Goal: Task Accomplishment & Management: Manage account settings

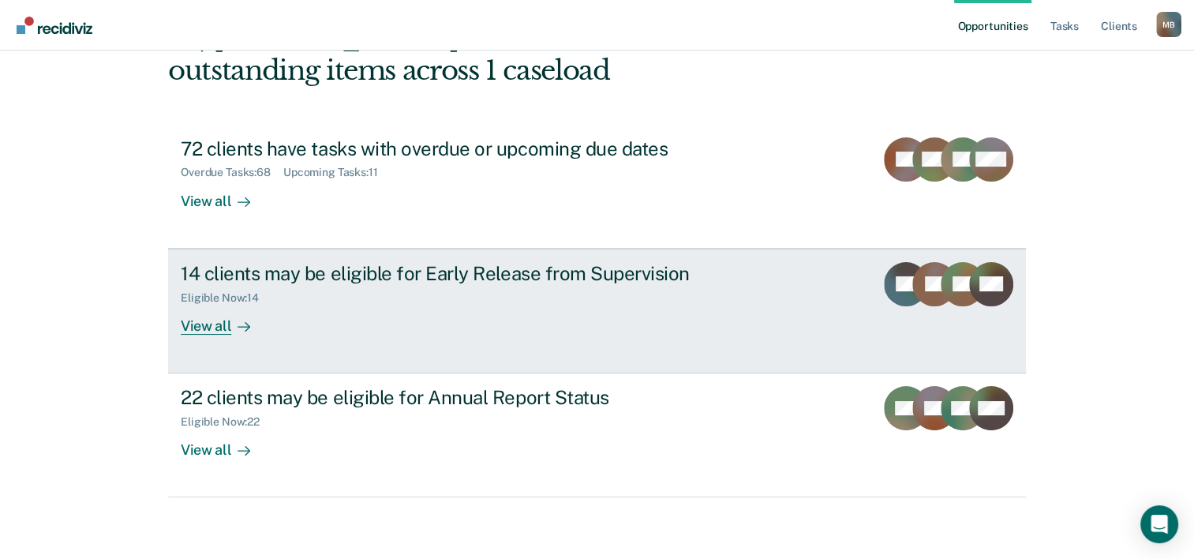
scroll to position [111, 0]
click at [208, 326] on div "View all" at bounding box center [225, 318] width 88 height 31
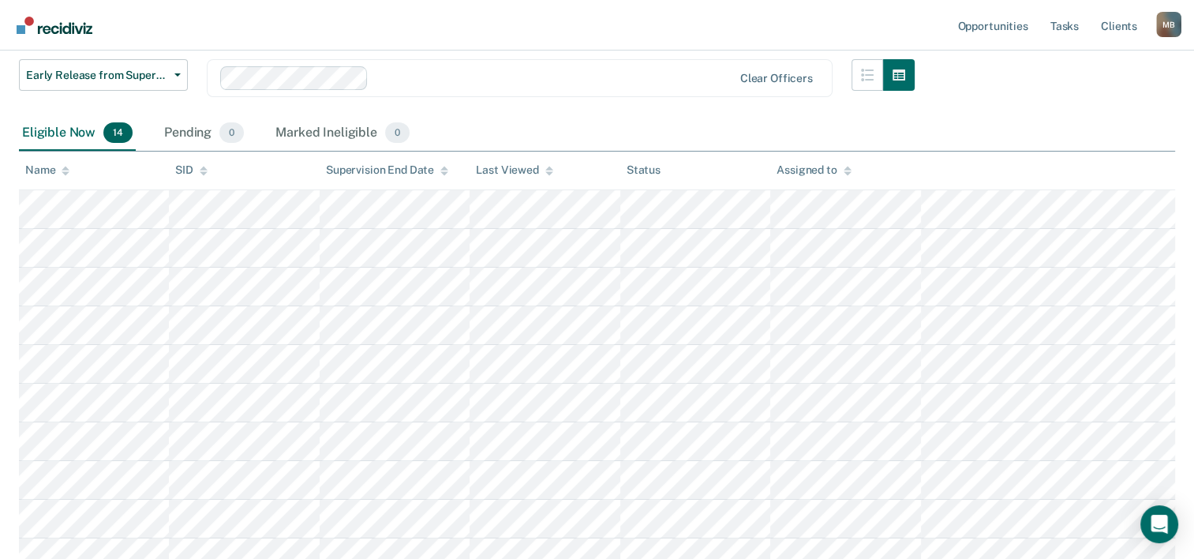
scroll to position [237, 0]
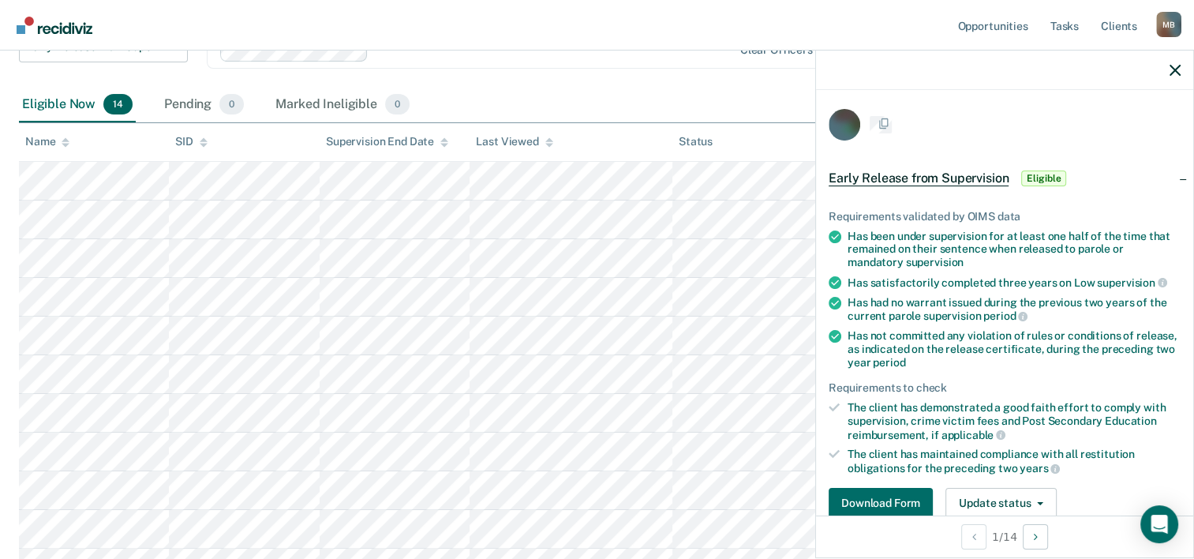
click at [645, 177] on tr at bounding box center [597, 181] width 1156 height 39
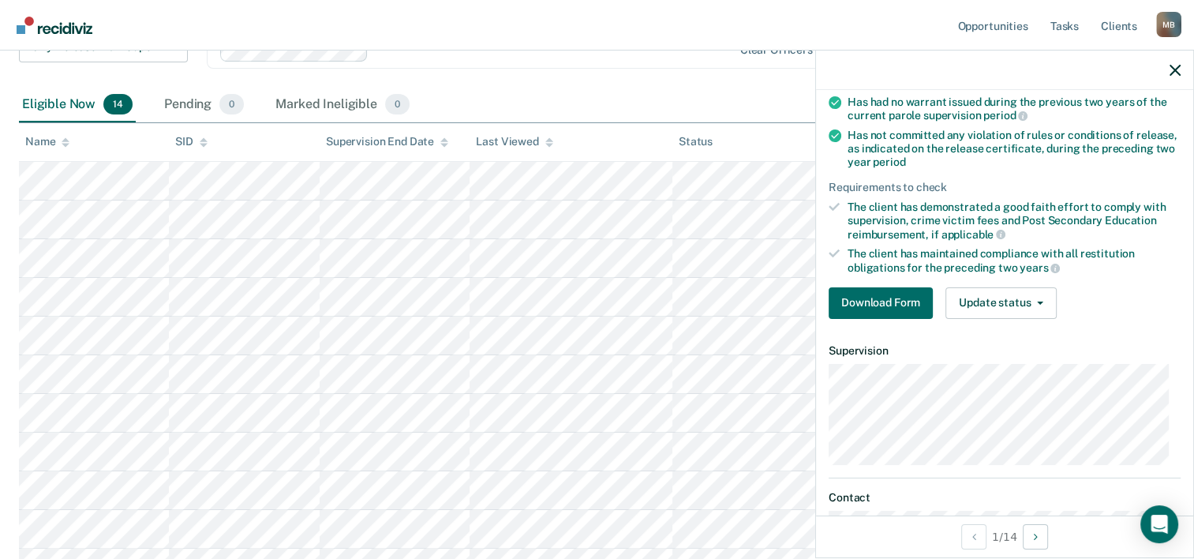
scroll to position [0, 0]
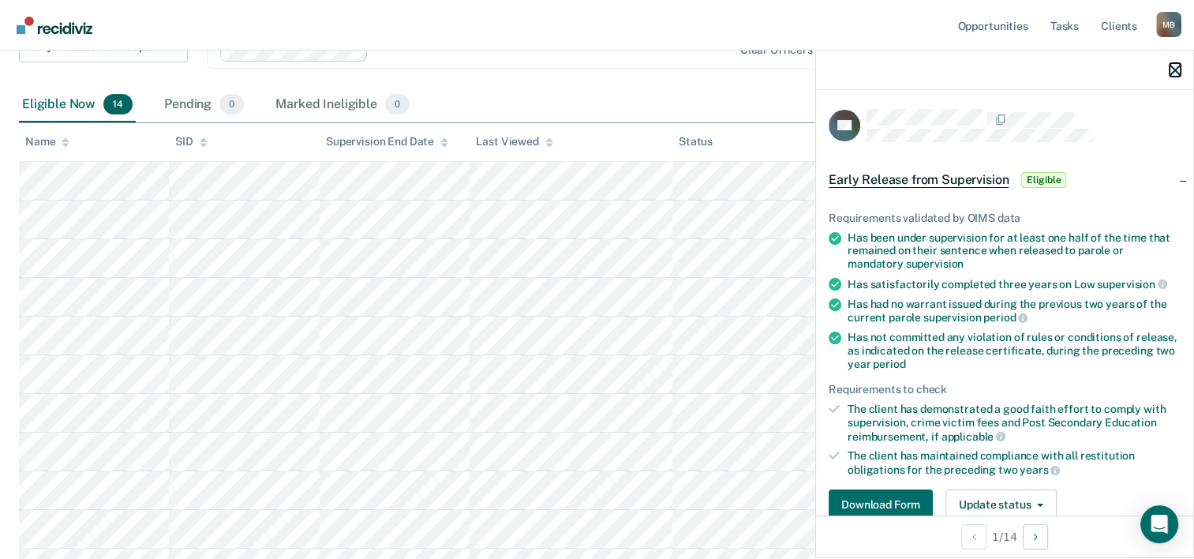
click at [1171, 65] on icon "button" at bounding box center [1175, 70] width 11 height 11
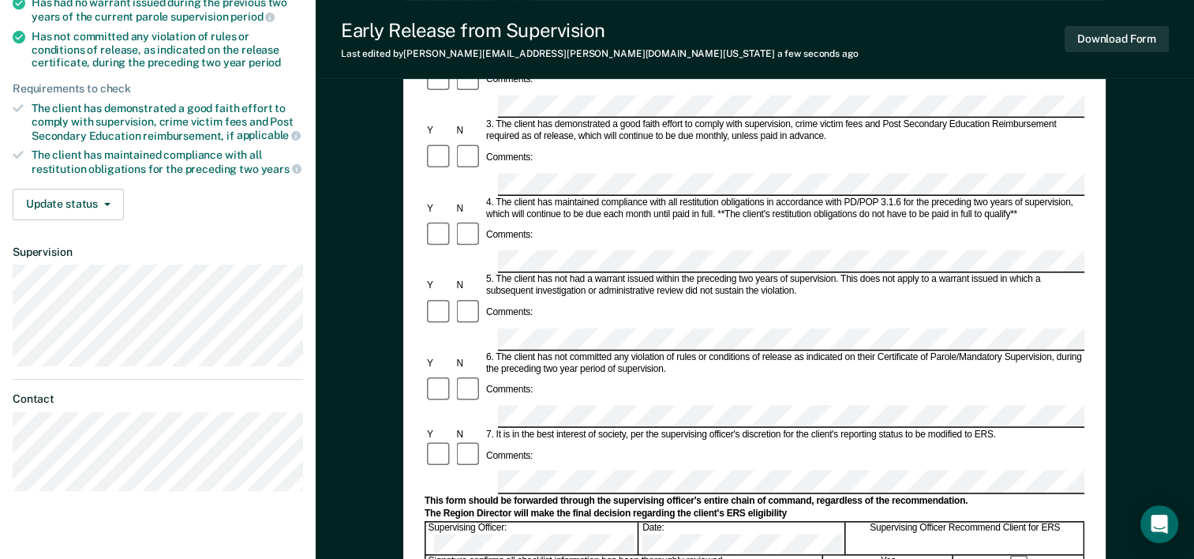
scroll to position [316, 0]
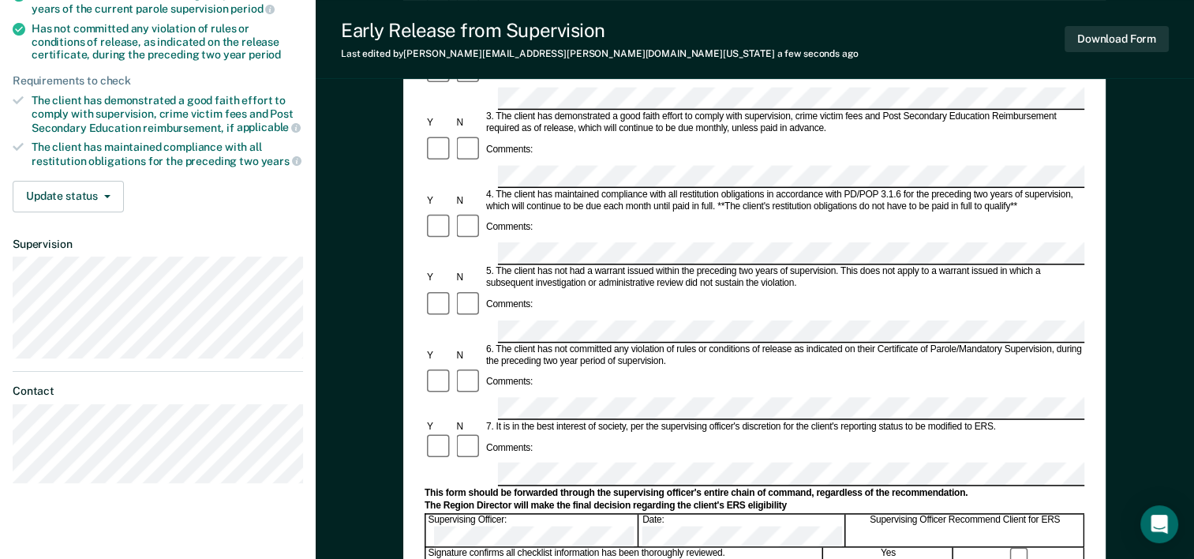
click at [366, 331] on div "Early Release from Supervision (ERS) Checklist, Recommendation, and Determinati…" at bounding box center [755, 318] width 878 height 1072
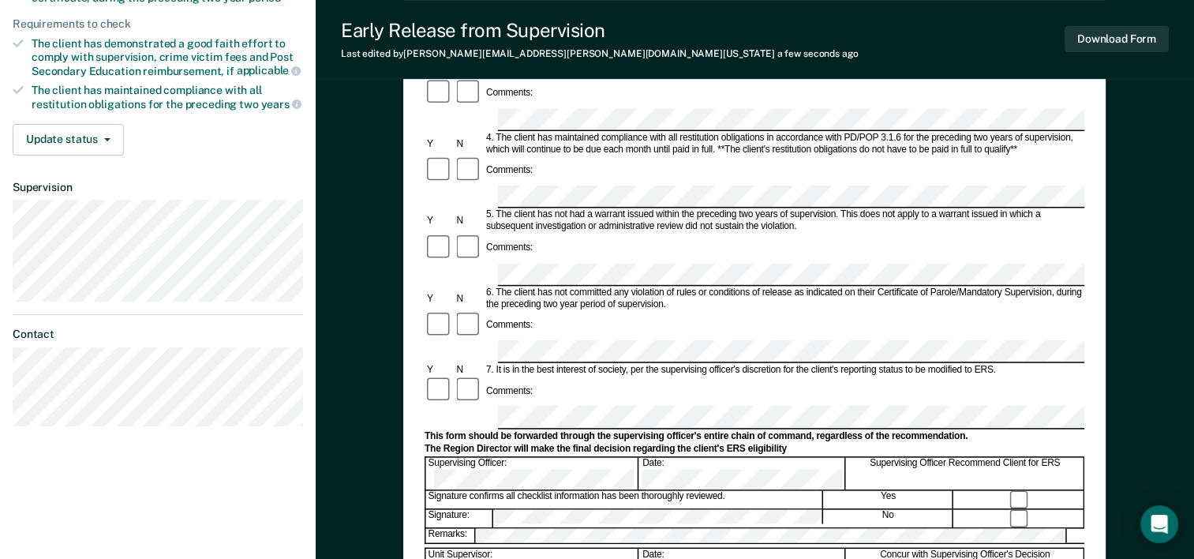
scroll to position [473, 0]
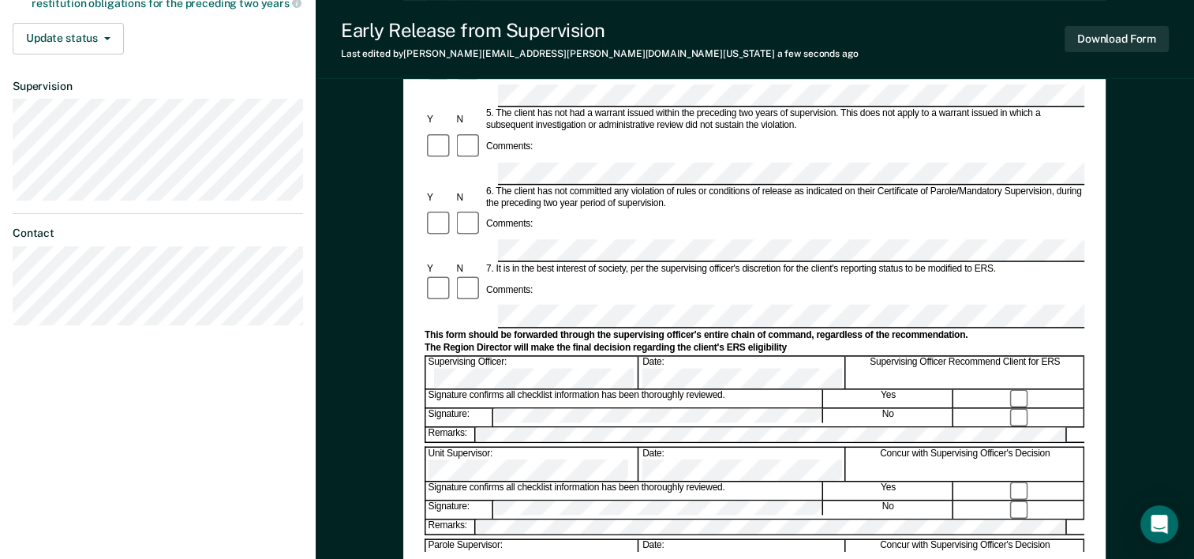
click at [350, 500] on div "Early Release from Supervision (ERS) Checklist, Recommendation, and Determinati…" at bounding box center [755, 160] width 878 height 1072
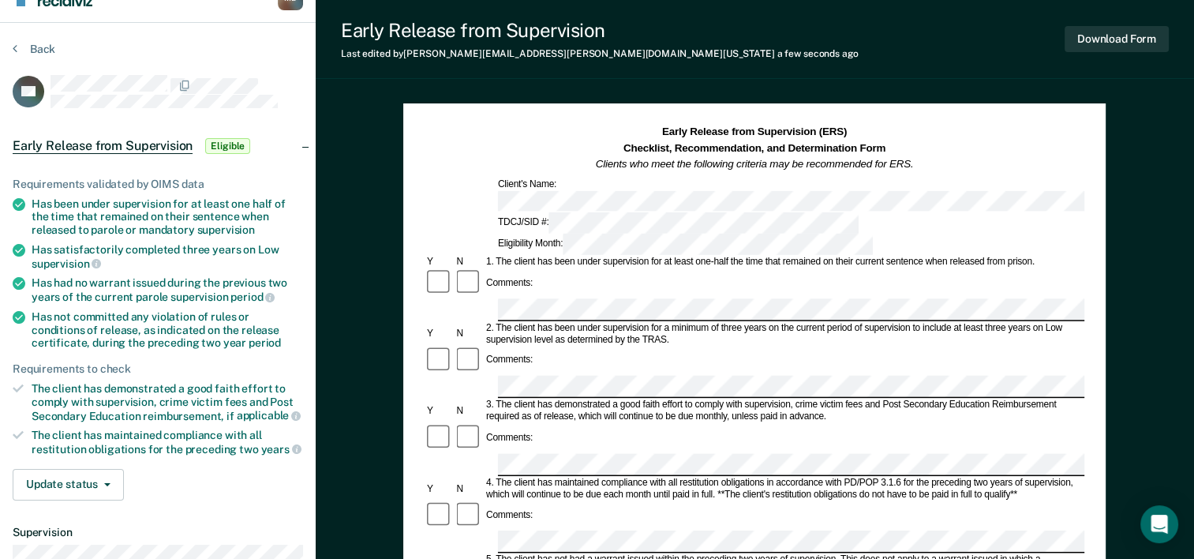
scroll to position [0, 0]
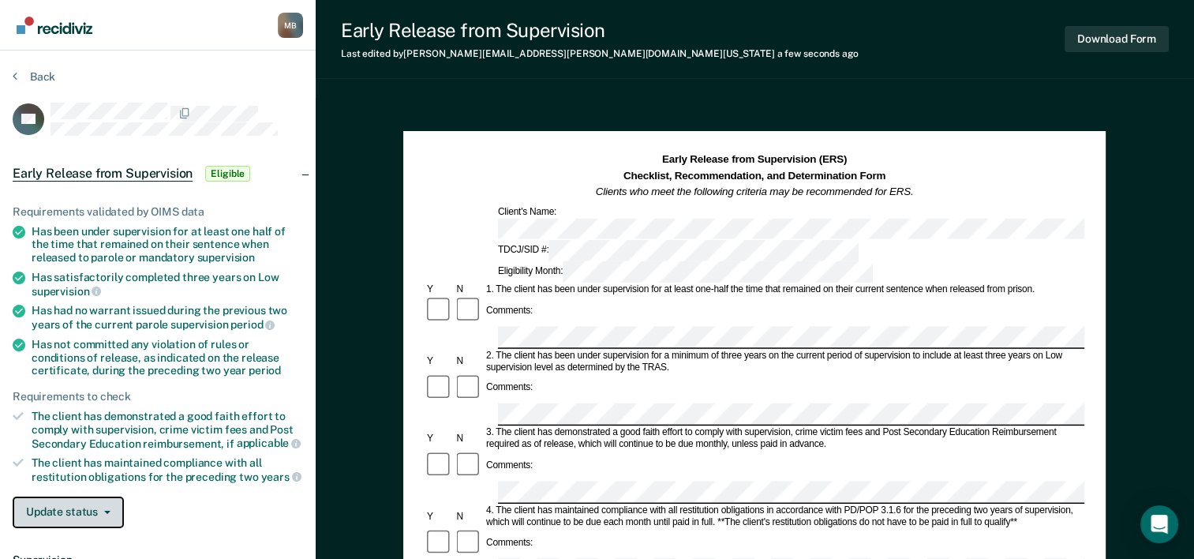
click at [104, 511] on icon "button" at bounding box center [107, 512] width 6 height 3
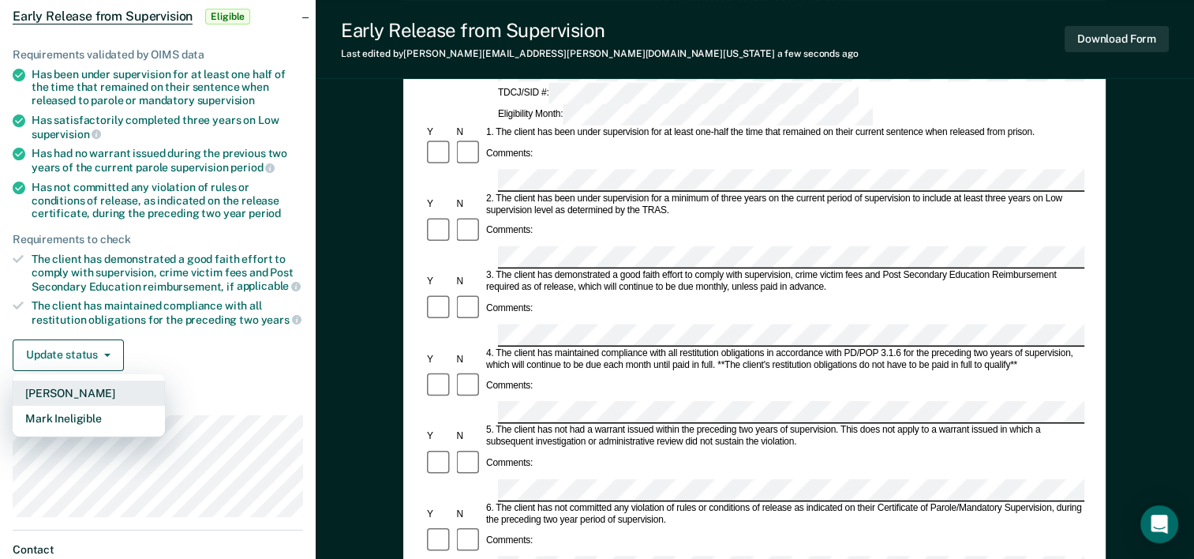
scroll to position [158, 0]
click at [66, 384] on button "Mark Pending" at bounding box center [89, 392] width 152 height 25
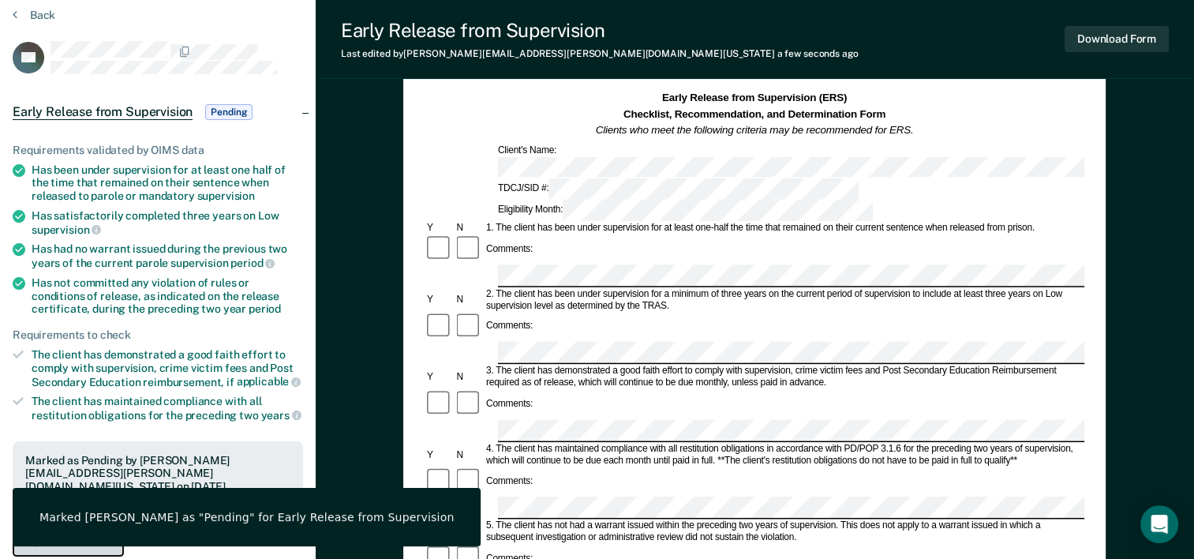
scroll to position [0, 0]
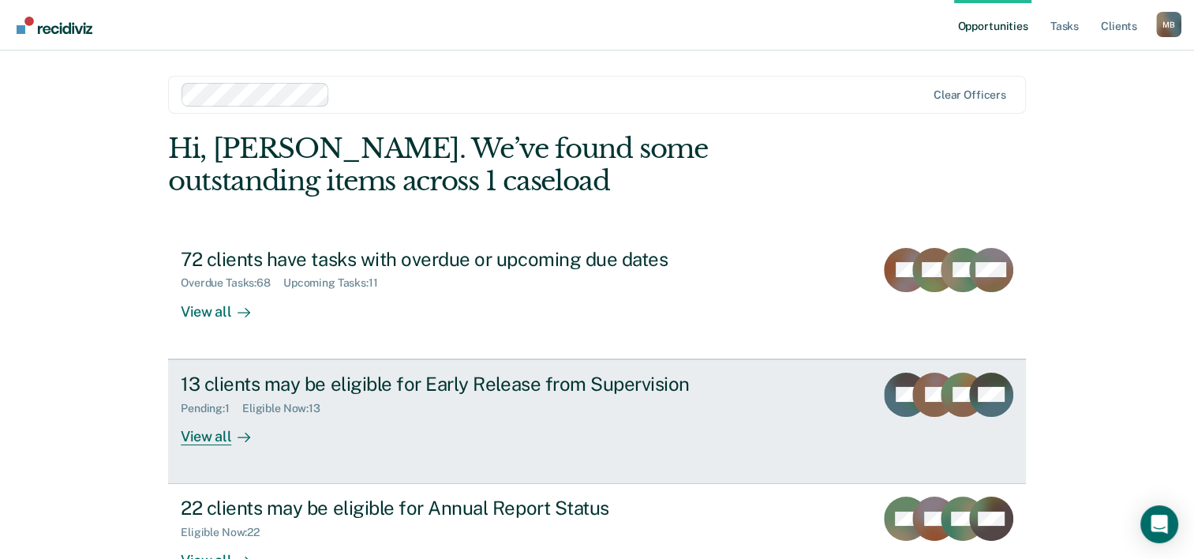
click at [212, 436] on div "View all" at bounding box center [225, 429] width 88 height 31
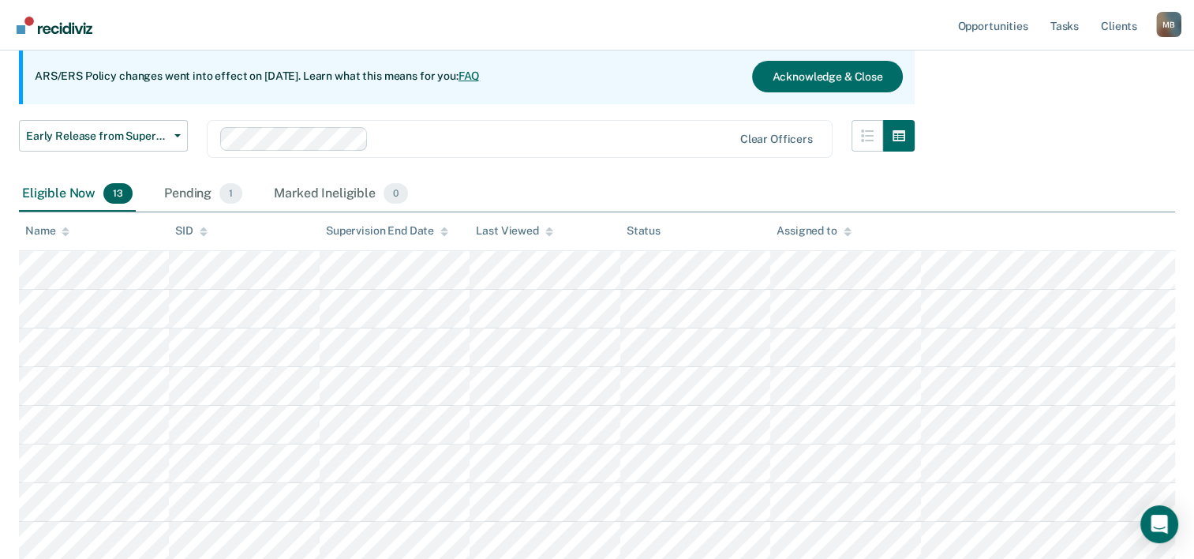
scroll to position [158, 0]
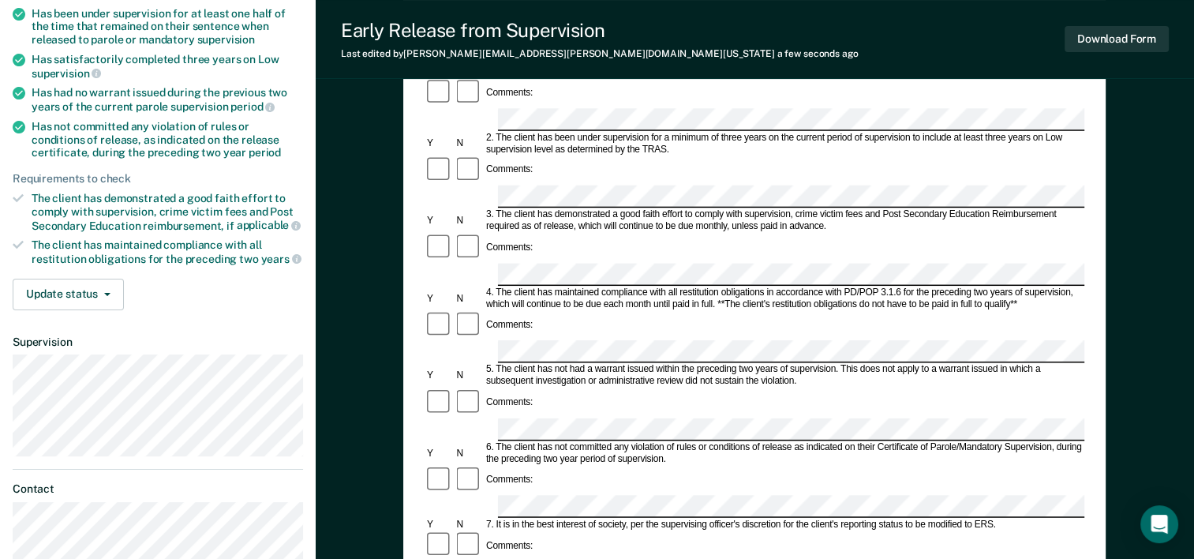
scroll to position [237, 0]
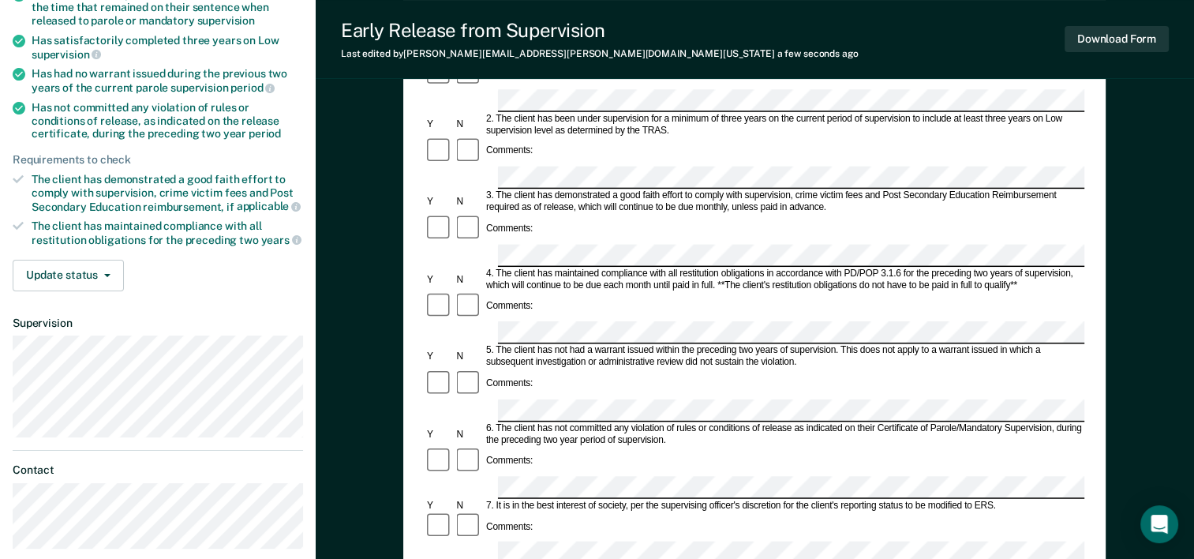
click at [381, 488] on div "Early Release from Supervision (ERS) Checklist, Recommendation, and Determinati…" at bounding box center [755, 397] width 878 height 1072
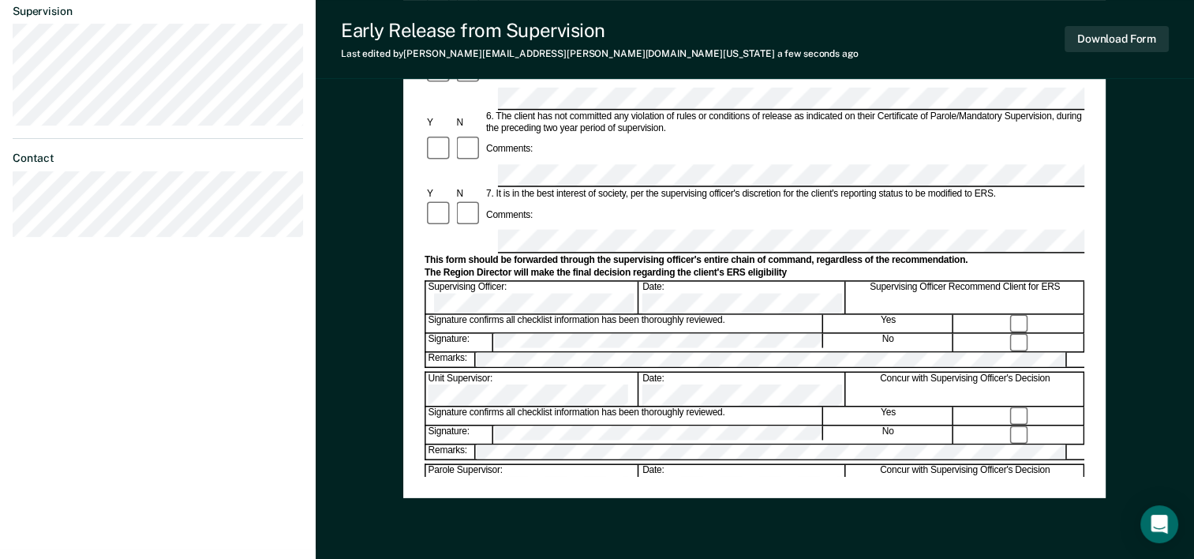
scroll to position [552, 0]
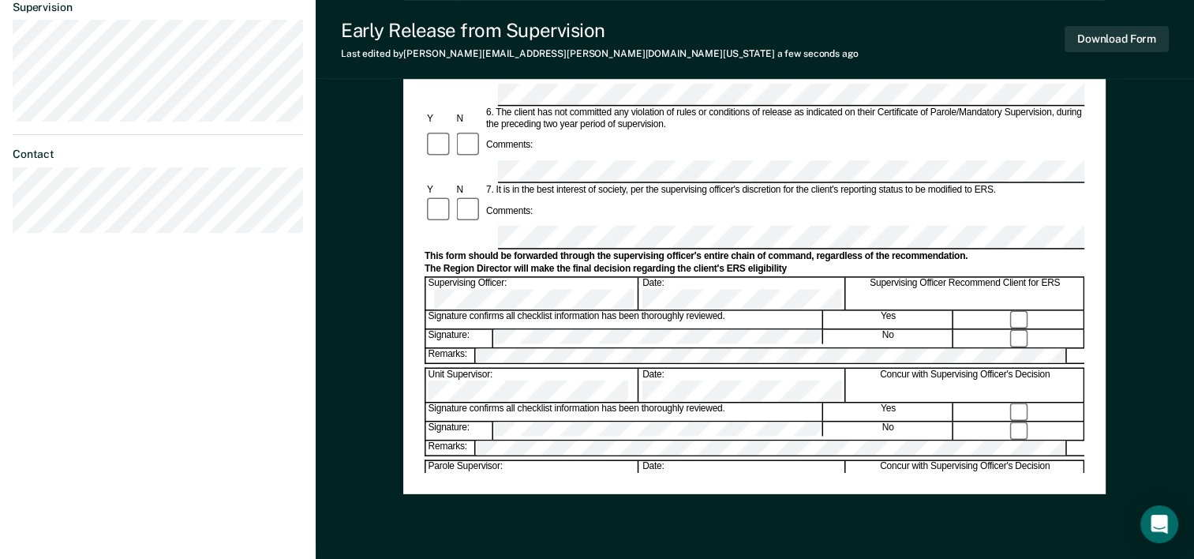
click at [515, 496] on div "Early Release from Supervision (ERS) Checklist, Recommendation, and Determinati…" at bounding box center [754, 81] width 702 height 1021
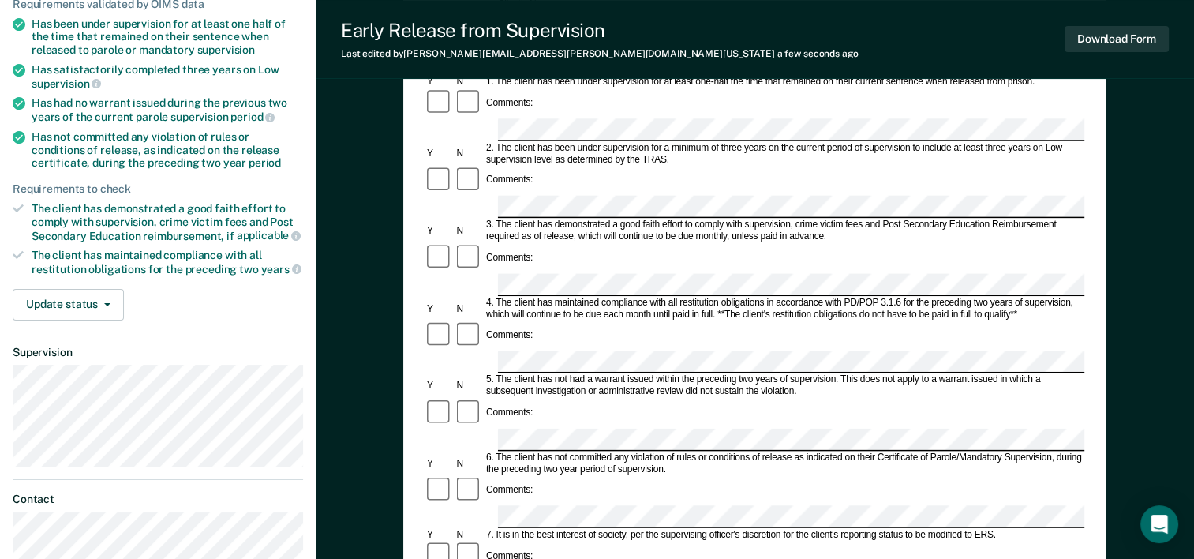
scroll to position [237, 0]
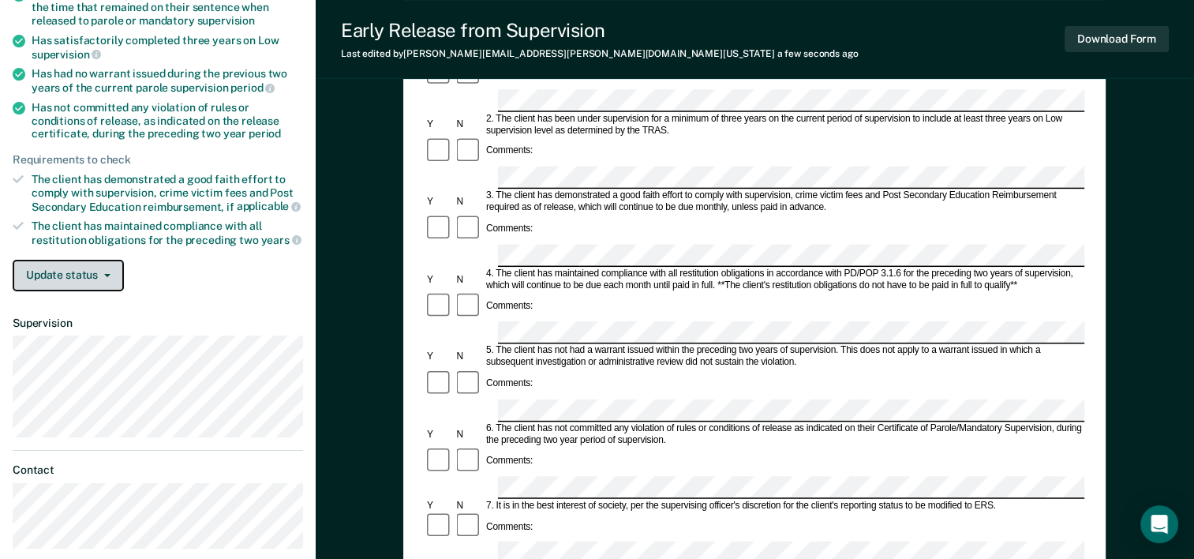
click at [68, 268] on button "Update status" at bounding box center [68, 276] width 111 height 32
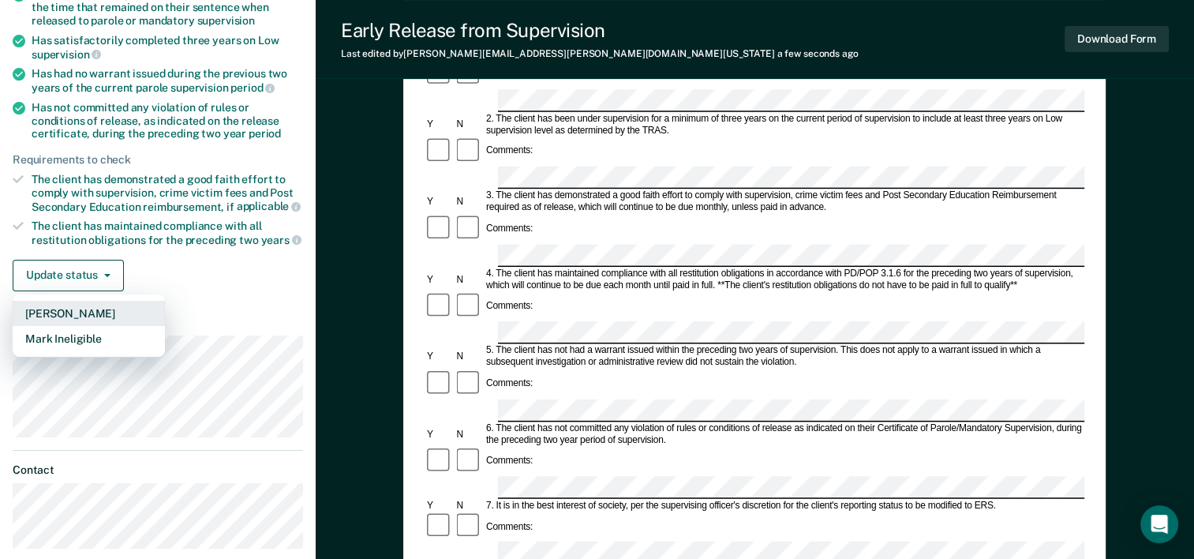
click at [74, 309] on button "Mark Pending" at bounding box center [89, 313] width 152 height 25
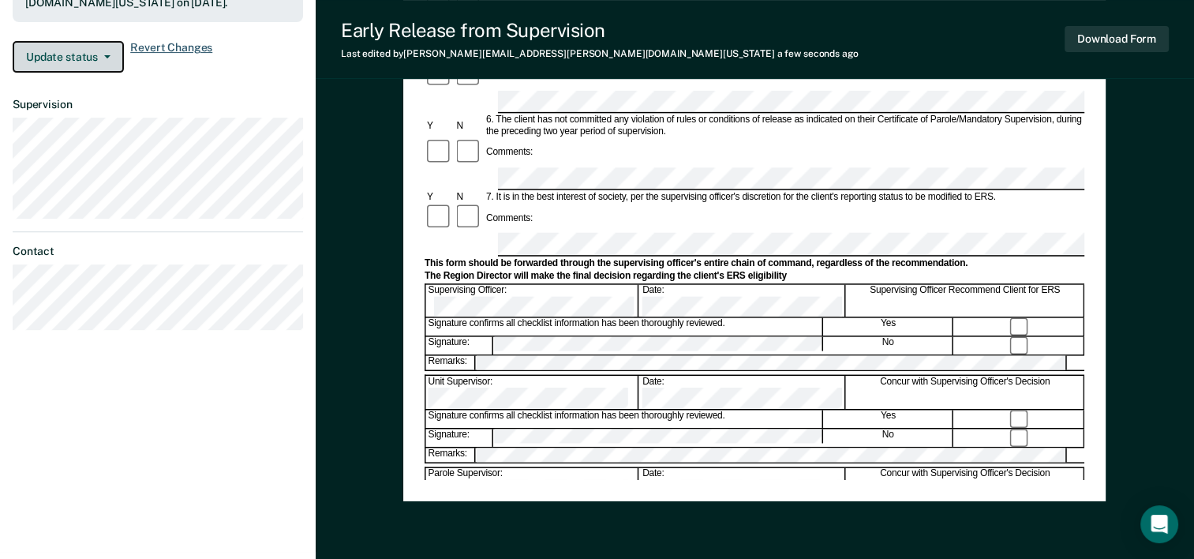
scroll to position [452, 0]
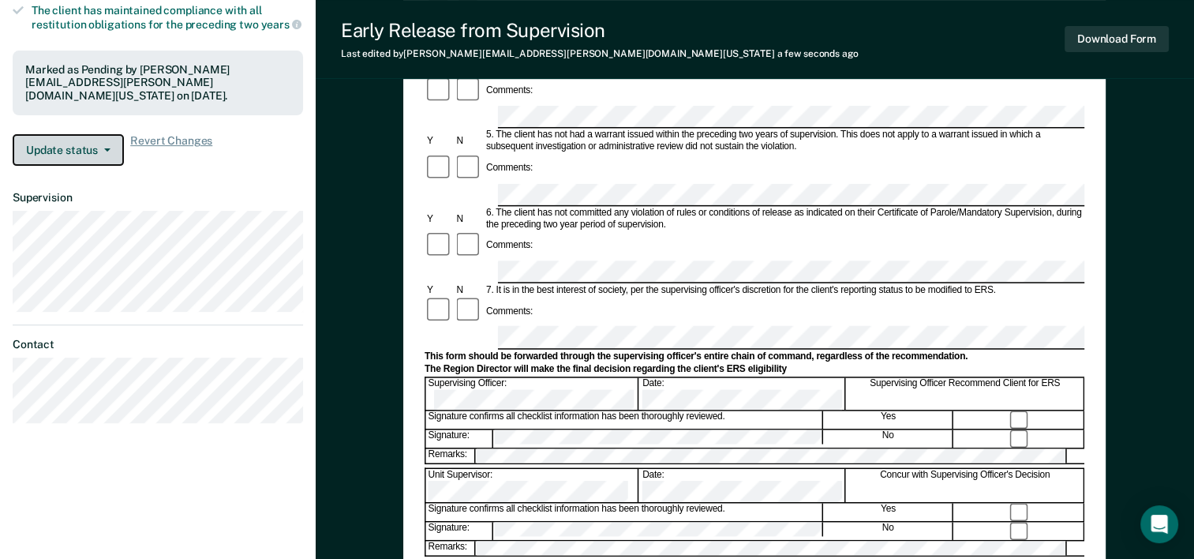
click at [85, 147] on button "Update status" at bounding box center [68, 150] width 111 height 32
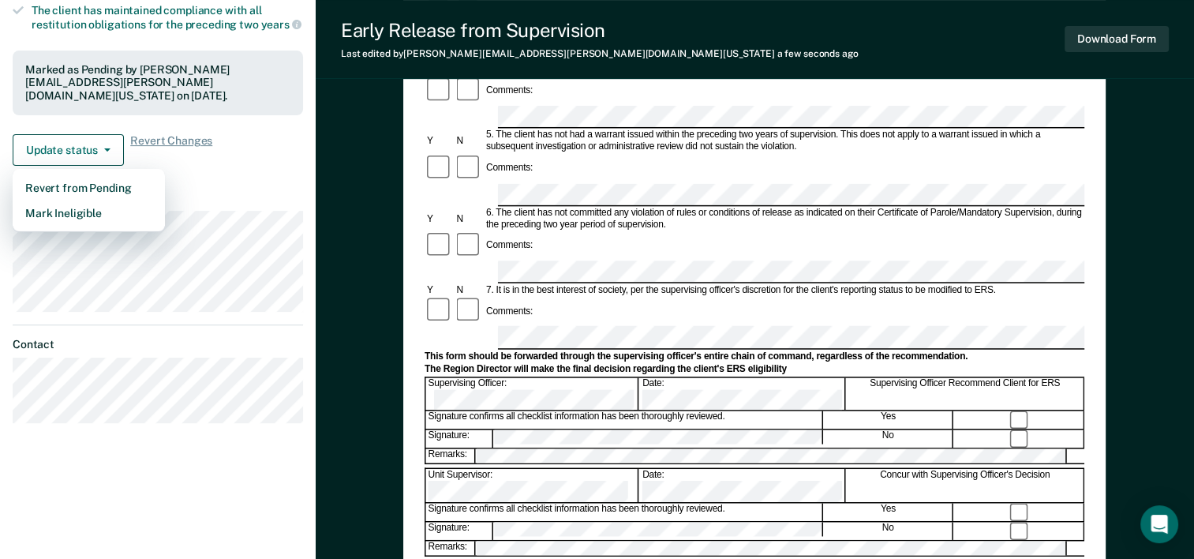
click at [373, 214] on div "Early Release from Supervision (ERS) Checklist, Recommendation, and Determinati…" at bounding box center [755, 182] width 878 height 1072
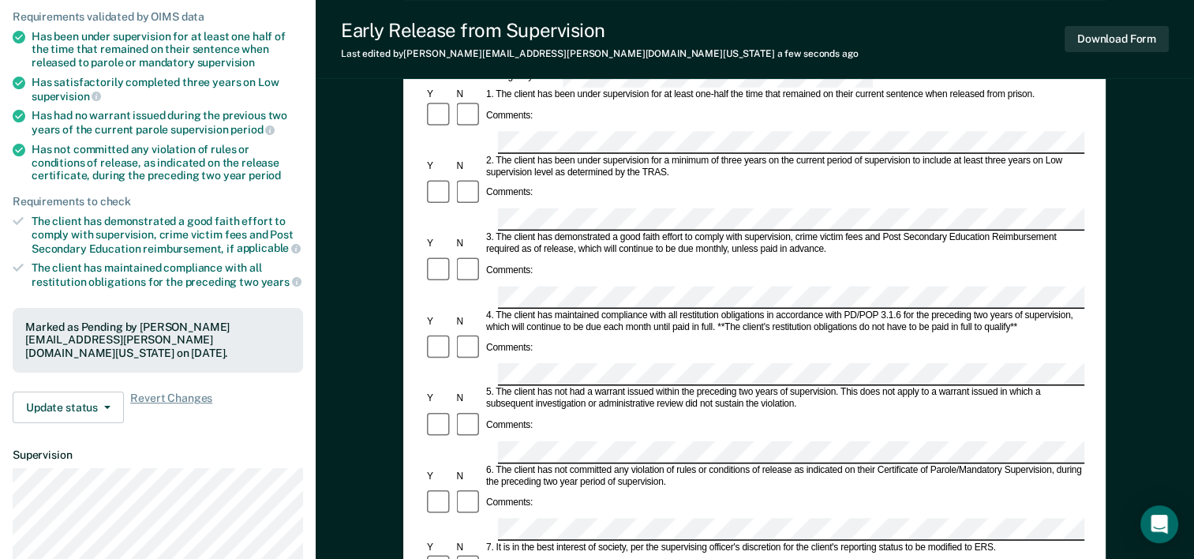
scroll to position [0, 0]
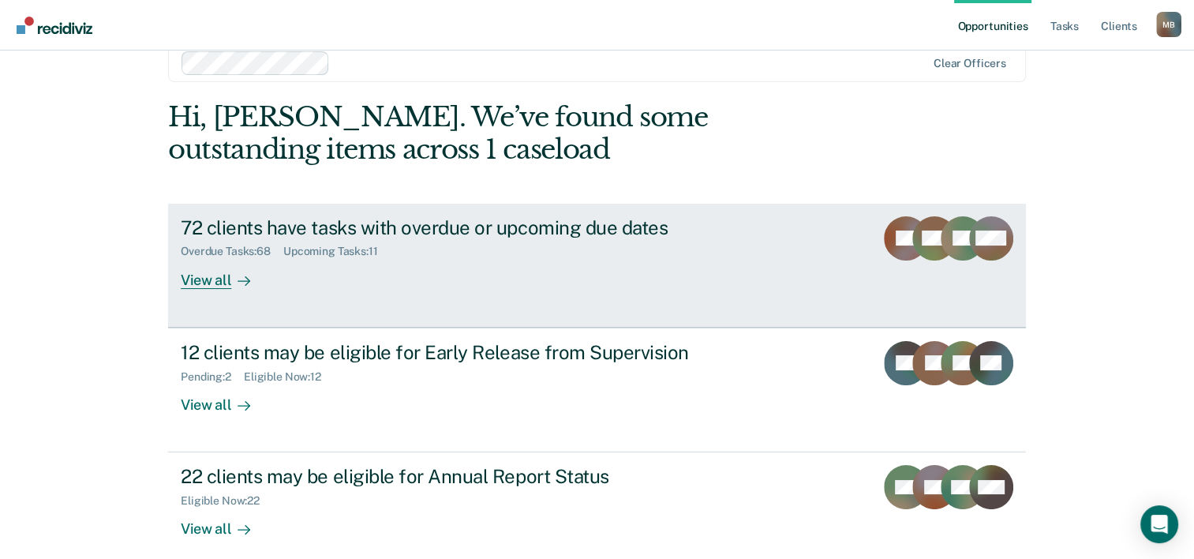
scroll to position [48, 0]
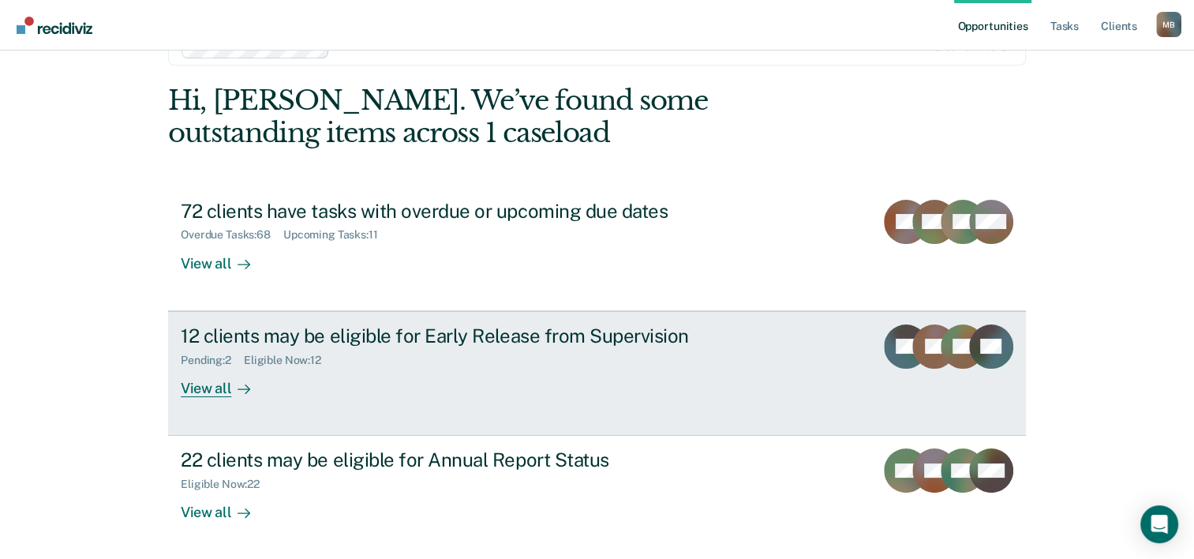
click at [432, 327] on div "12 clients may be eligible for Early Release from Supervision" at bounding box center [458, 335] width 554 height 23
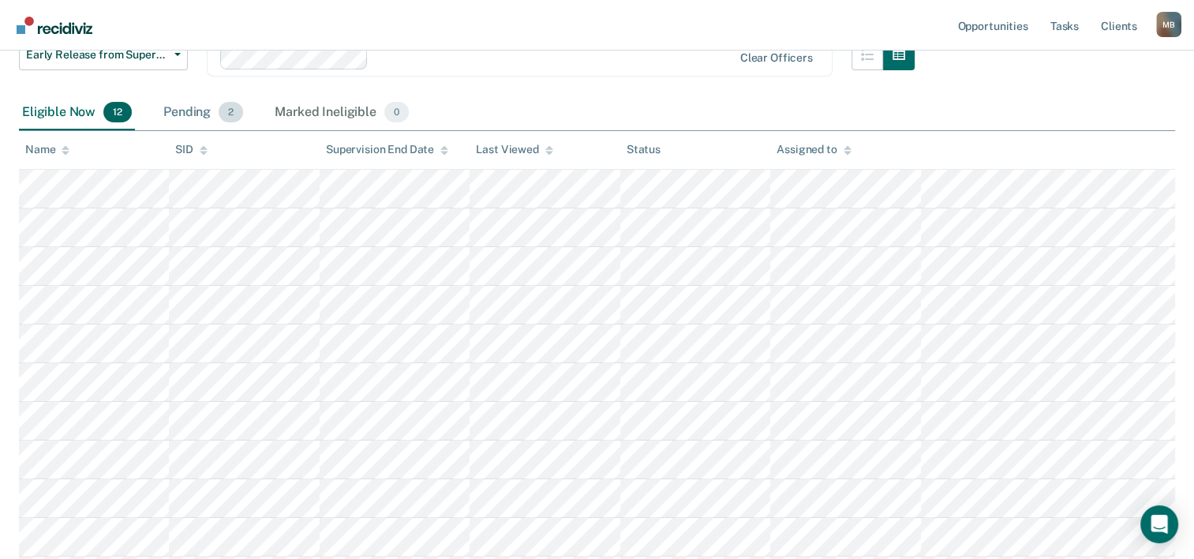
scroll to position [237, 0]
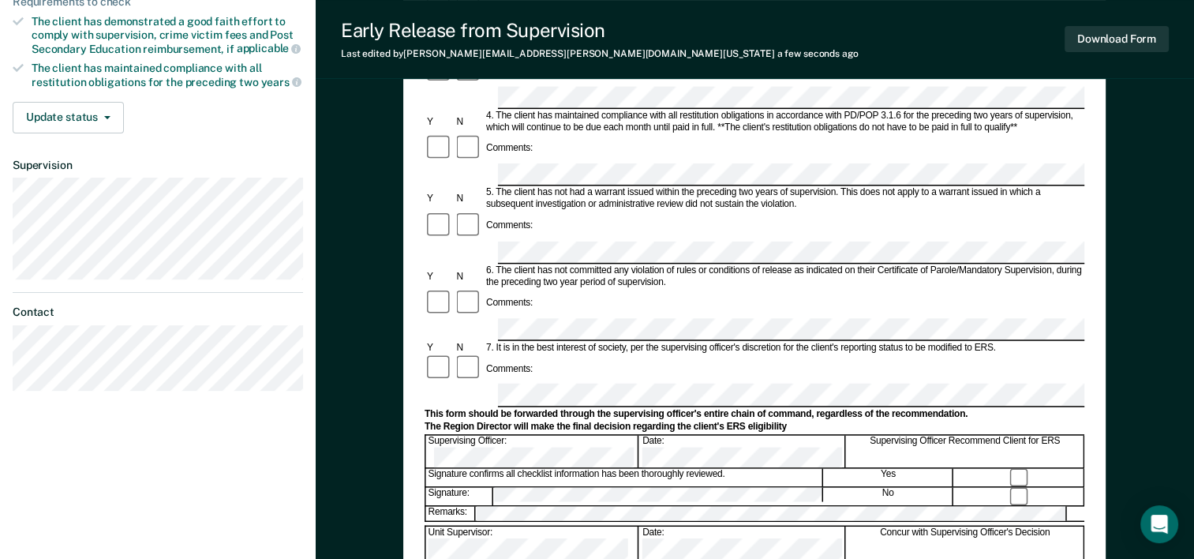
scroll to position [473, 0]
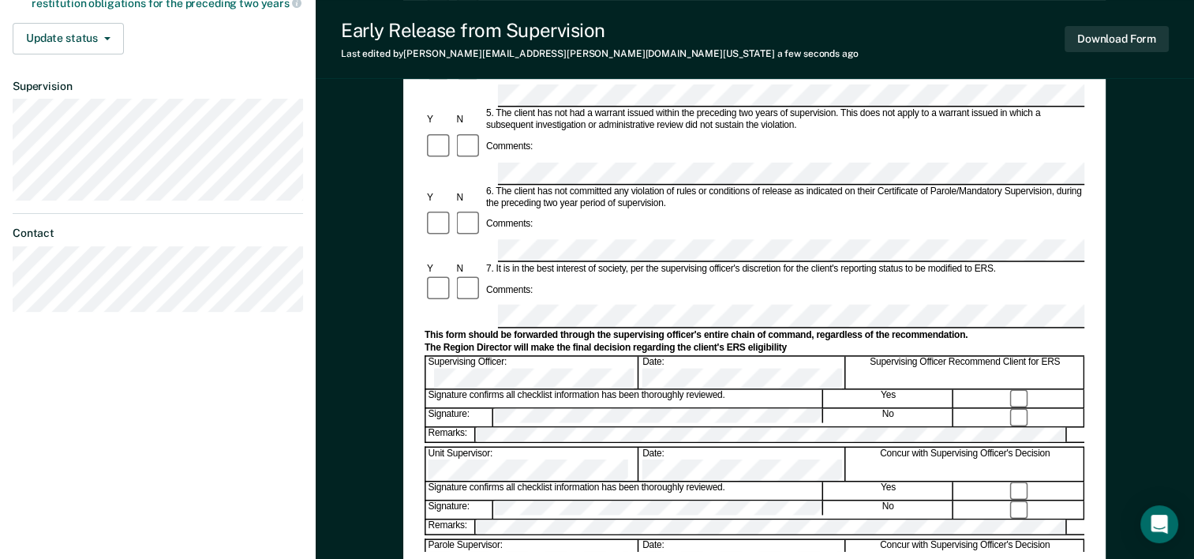
click at [598, 546] on div "Early Release from Supervision (ERS) Checklist, Recommendation, and Determinati…" at bounding box center [755, 115] width 660 height 873
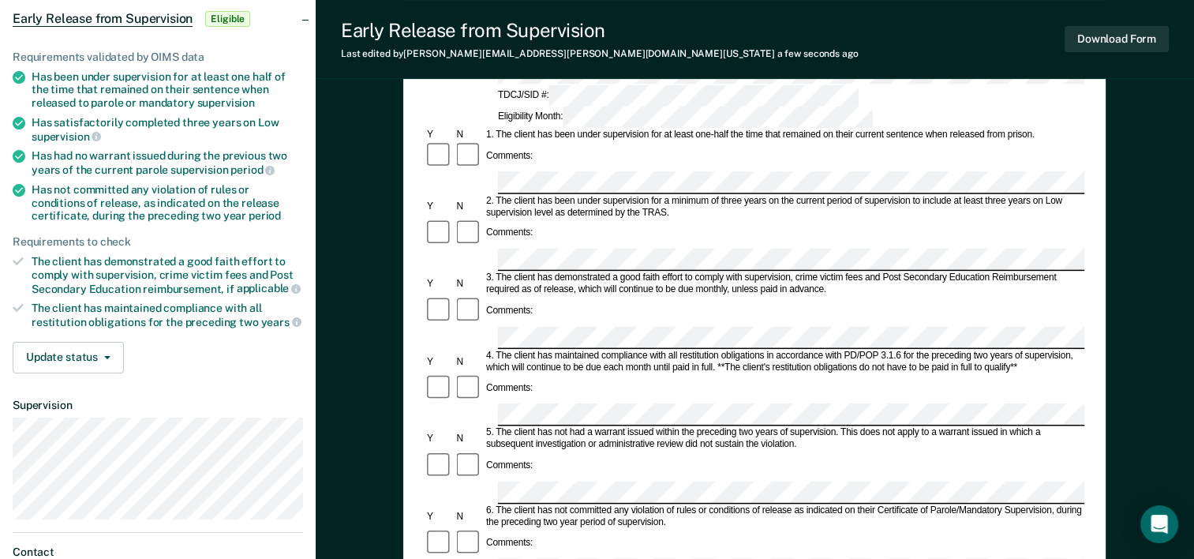
scroll to position [158, 0]
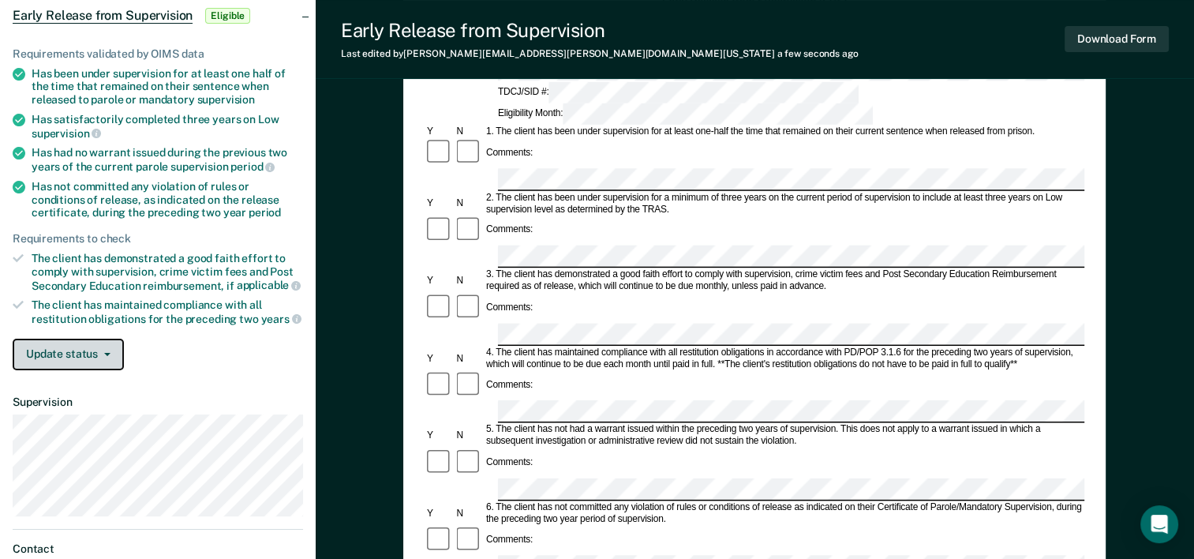
click at [99, 353] on span "button" at bounding box center [104, 354] width 13 height 3
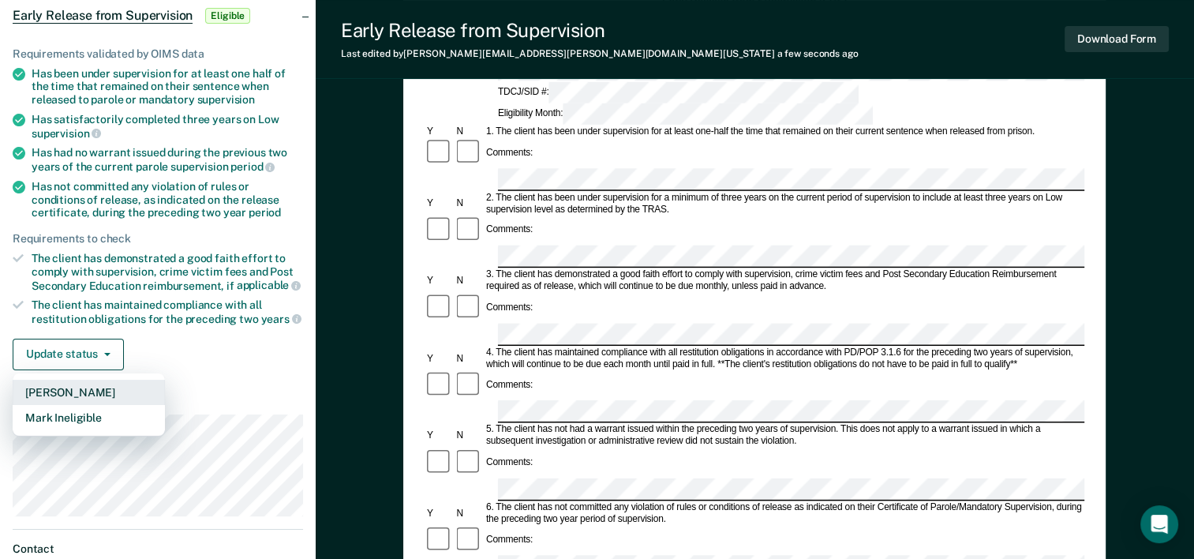
click at [89, 385] on button "Mark Pending" at bounding box center [89, 392] width 152 height 25
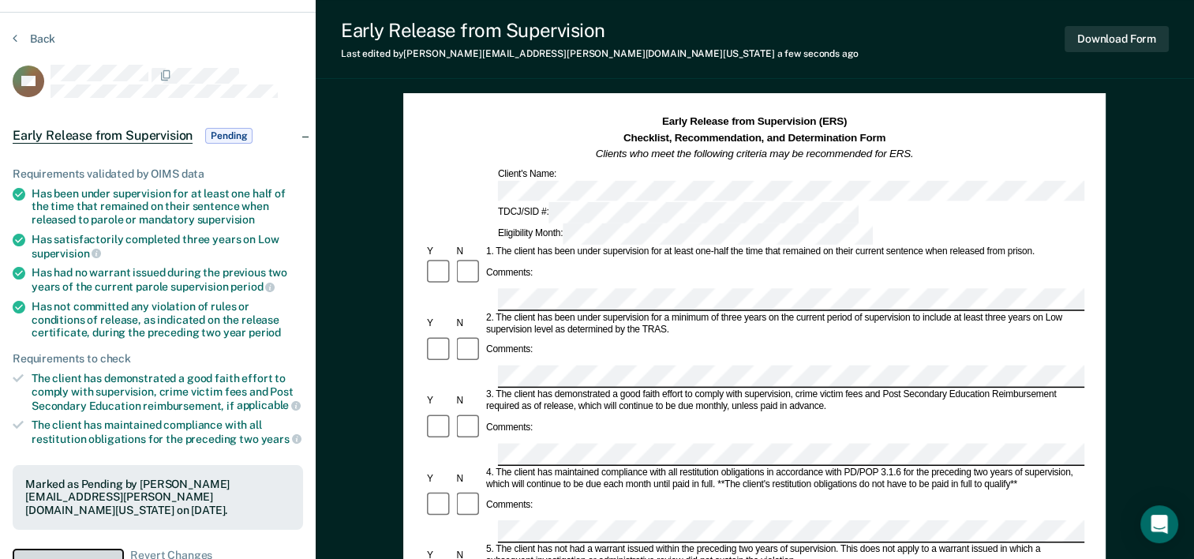
scroll to position [0, 0]
